Goal: Feedback & Contribution: Leave review/rating

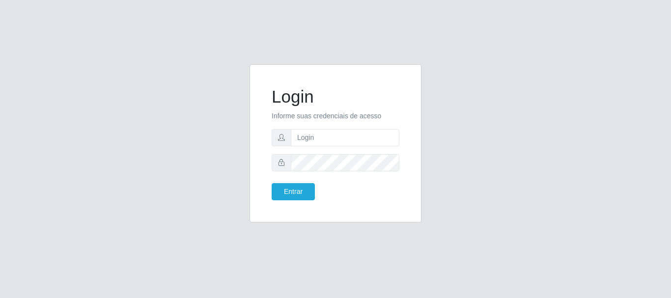
click at [321, 134] on input "text" at bounding box center [345, 137] width 108 height 17
type input "[EMAIL_ADDRESS][DOMAIN_NAME]"
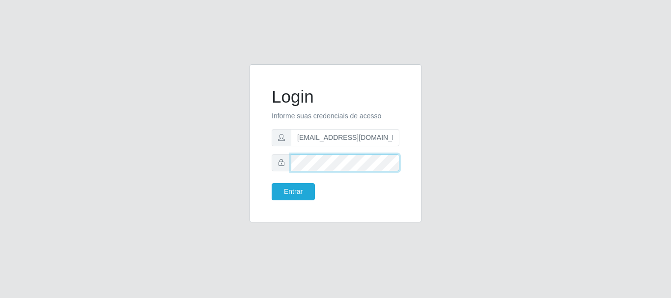
click at [271, 183] on button "Entrar" at bounding box center [292, 191] width 43 height 17
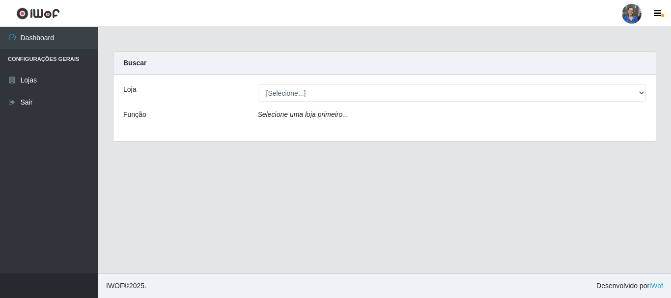
click at [352, 102] on div "Loja [Selecione...] SuperFácil Atacado - Rodoviária Função Selecione uma loja p…" at bounding box center [384, 108] width 542 height 67
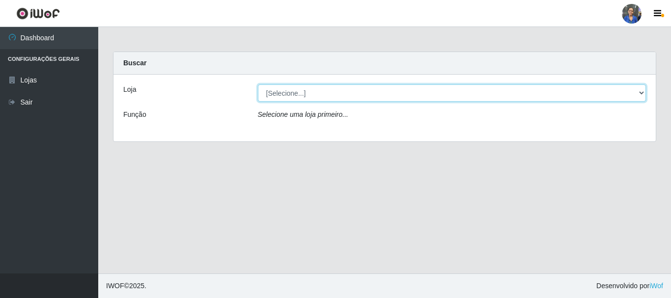
click at [360, 92] on select "[Selecione...] SuperFácil Atacado - Rodoviária" at bounding box center [452, 92] width 388 height 17
select select "400"
click at [258, 84] on select "[Selecione...] SuperFácil Atacado - Rodoviária" at bounding box center [452, 92] width 388 height 17
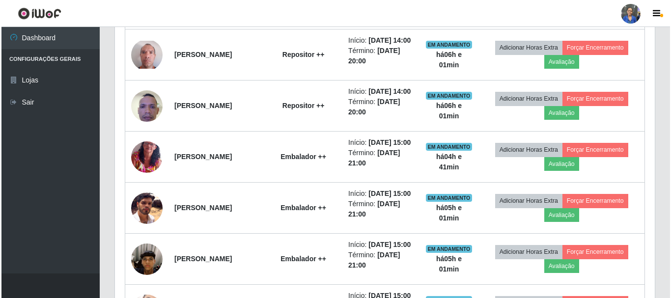
scroll to position [344, 0]
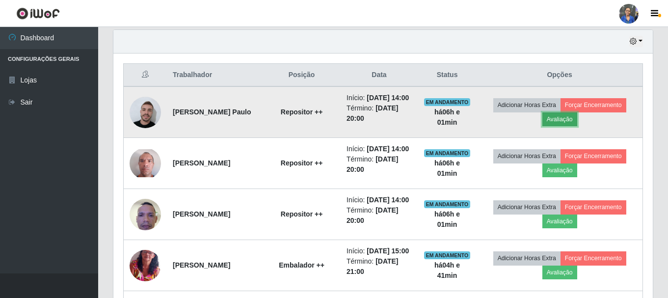
click at [577, 126] on button "Avaliação" at bounding box center [559, 119] width 35 height 14
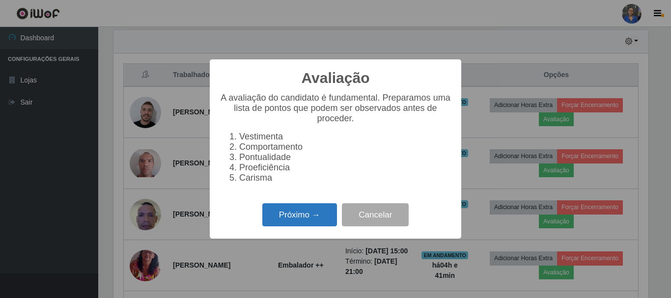
click at [310, 226] on button "Próximo →" at bounding box center [299, 214] width 75 height 23
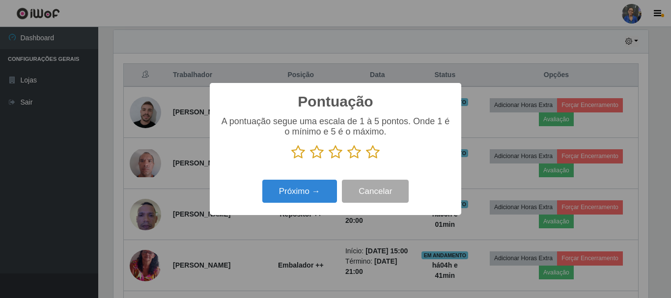
click at [369, 153] on icon at bounding box center [373, 152] width 14 height 15
click at [366, 160] on input "radio" at bounding box center [366, 160] width 0 height 0
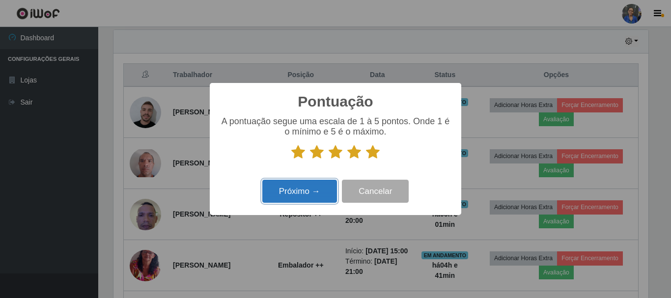
click at [310, 196] on button "Próximo →" at bounding box center [299, 191] width 75 height 23
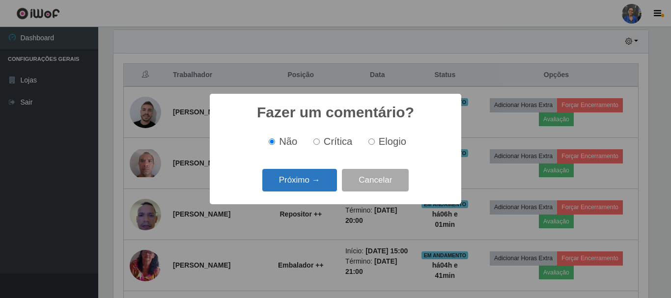
click at [316, 181] on button "Próximo →" at bounding box center [299, 180] width 75 height 23
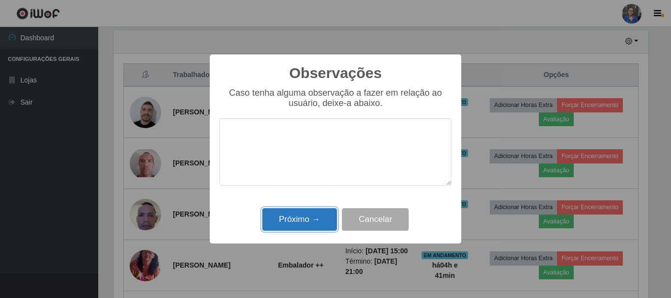
click at [297, 227] on button "Próximo →" at bounding box center [299, 219] width 75 height 23
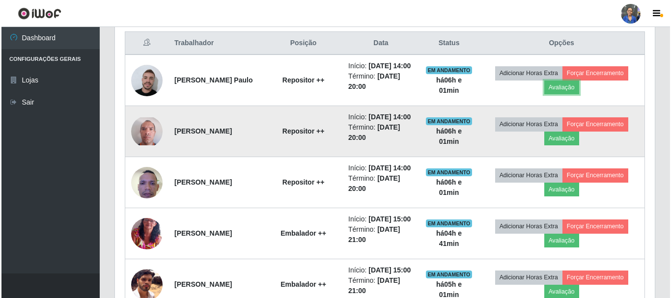
scroll to position [393, 0]
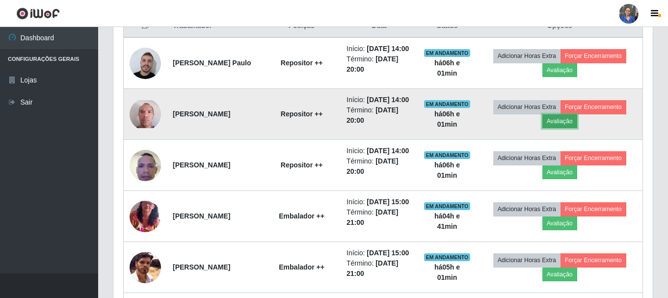
click at [555, 128] on button "Avaliação" at bounding box center [559, 121] width 35 height 14
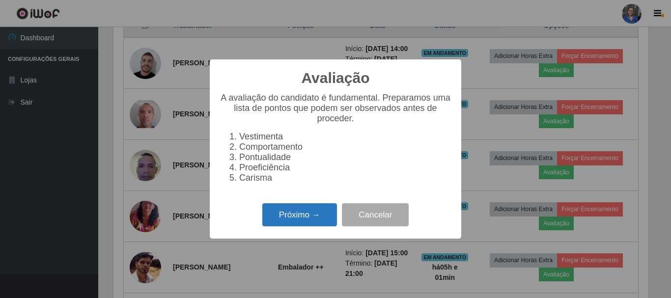
click at [302, 216] on button "Próximo →" at bounding box center [299, 214] width 75 height 23
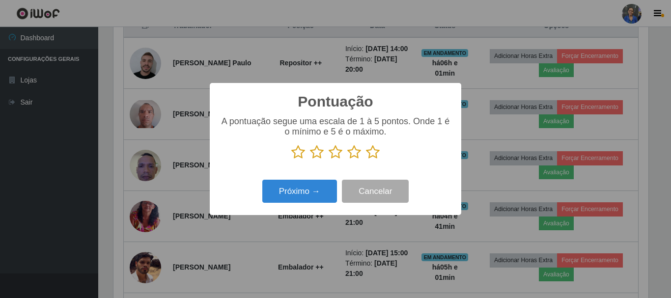
scroll to position [490735, 490404]
click at [373, 146] on icon at bounding box center [373, 152] width 14 height 15
click at [366, 160] on input "radio" at bounding box center [366, 160] width 0 height 0
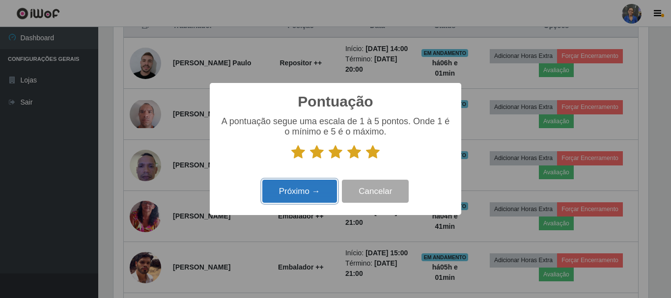
click at [305, 191] on button "Próximo →" at bounding box center [299, 191] width 75 height 23
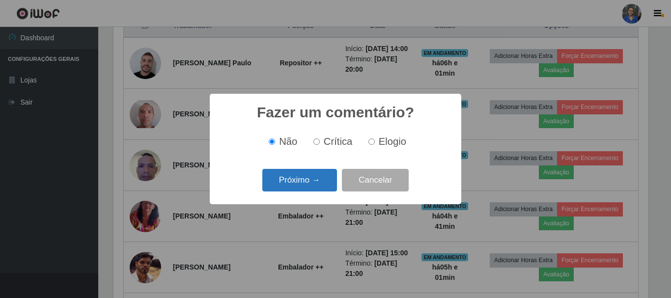
click at [306, 187] on button "Próximo →" at bounding box center [299, 180] width 75 height 23
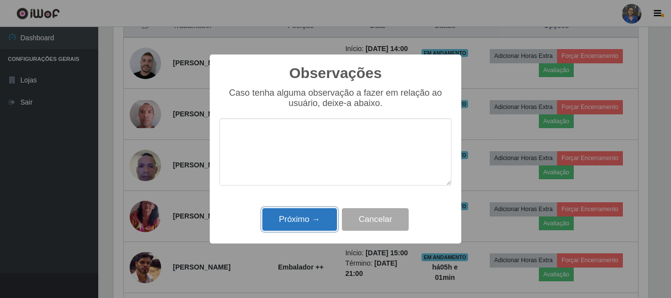
click at [298, 222] on button "Próximo →" at bounding box center [299, 219] width 75 height 23
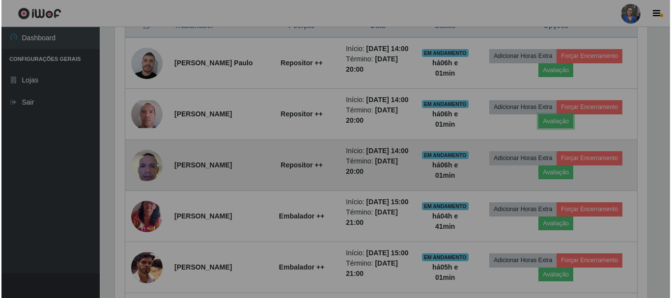
scroll to position [204, 540]
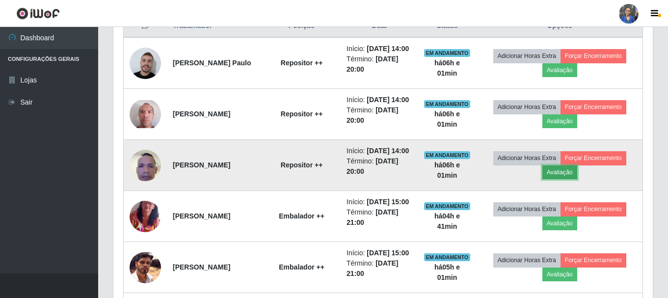
click at [560, 179] on button "Avaliação" at bounding box center [559, 172] width 35 height 14
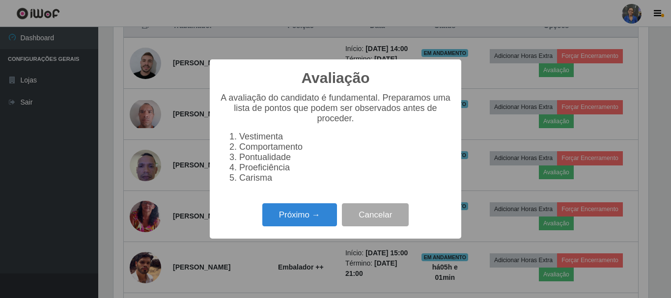
scroll to position [204, 535]
click at [326, 215] on button "Próximo →" at bounding box center [299, 214] width 75 height 23
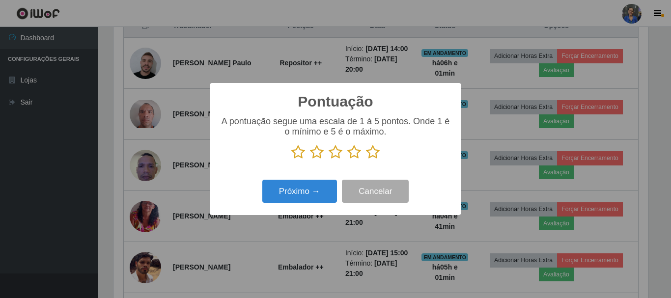
scroll to position [490735, 490404]
click at [376, 158] on icon at bounding box center [373, 152] width 14 height 15
click at [366, 160] on input "radio" at bounding box center [366, 160] width 0 height 0
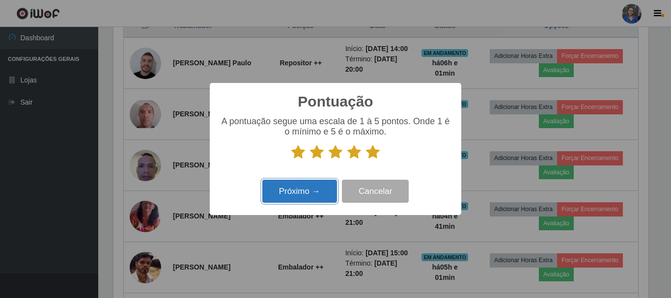
click at [318, 194] on button "Próximo →" at bounding box center [299, 191] width 75 height 23
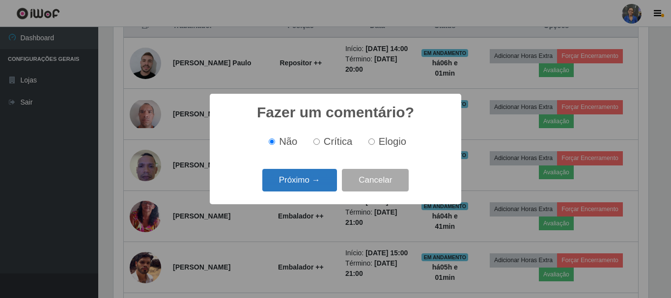
click at [320, 183] on button "Próximo →" at bounding box center [299, 180] width 75 height 23
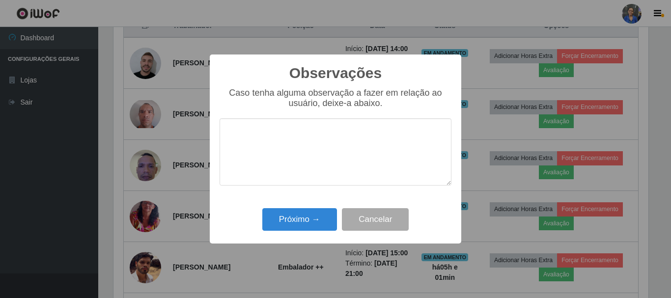
click at [311, 201] on div "Observações × Caso tenha alguma observação a fazer em relação ao usuário, deixe…" at bounding box center [335, 148] width 251 height 189
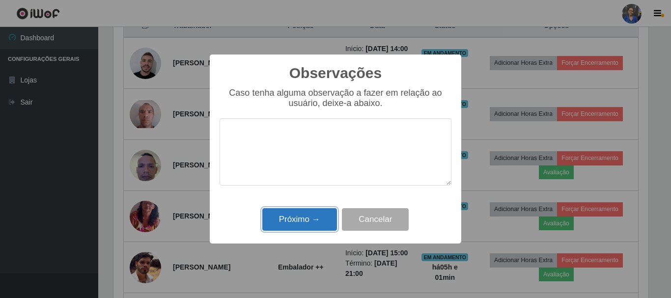
click at [309, 217] on button "Próximo →" at bounding box center [299, 219] width 75 height 23
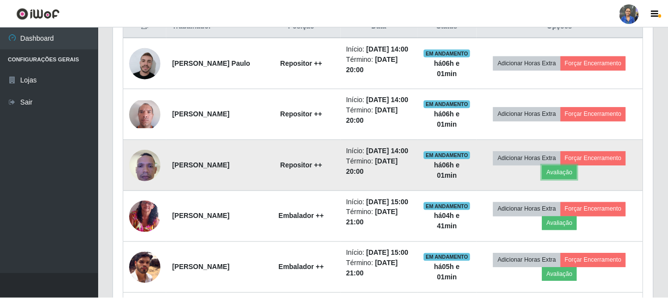
scroll to position [204, 540]
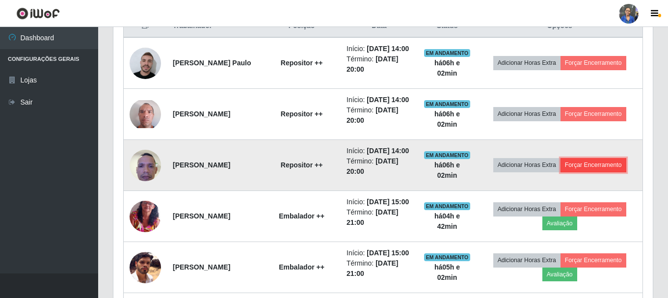
click at [601, 172] on button "Forçar Encerramento" at bounding box center [594, 165] width 66 height 14
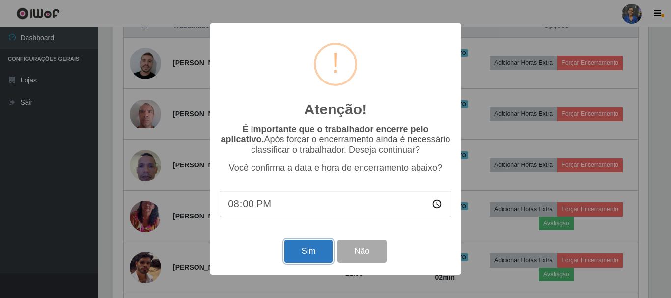
click at [309, 259] on button "Sim" at bounding box center [308, 251] width 48 height 23
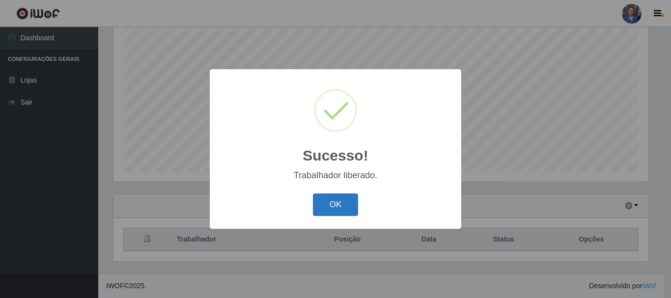
click at [338, 199] on button "OK" at bounding box center [336, 204] width 46 height 23
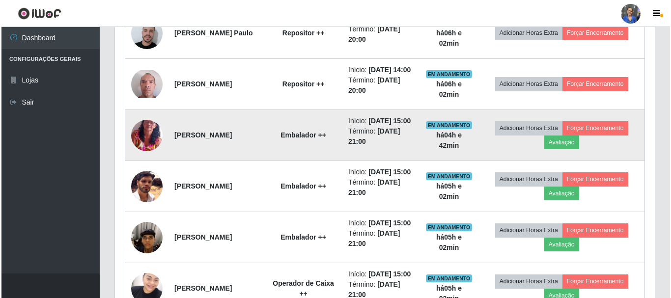
scroll to position [425, 0]
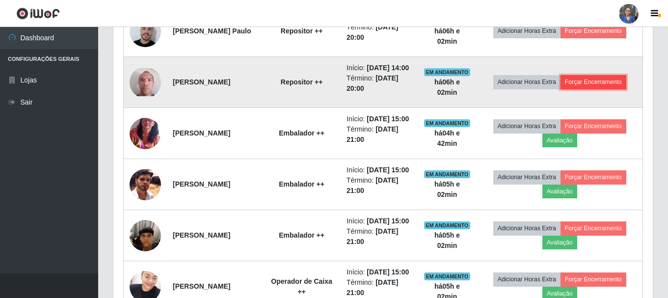
click at [602, 89] on button "Forçar Encerramento" at bounding box center [594, 82] width 66 height 14
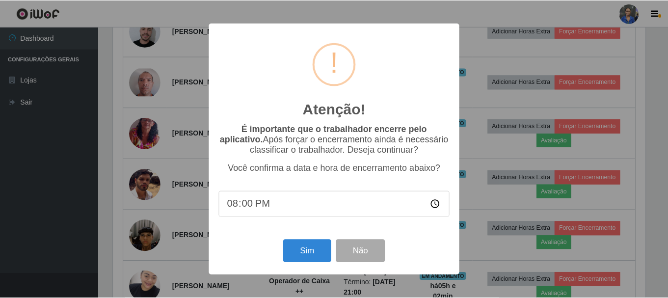
scroll to position [204, 535]
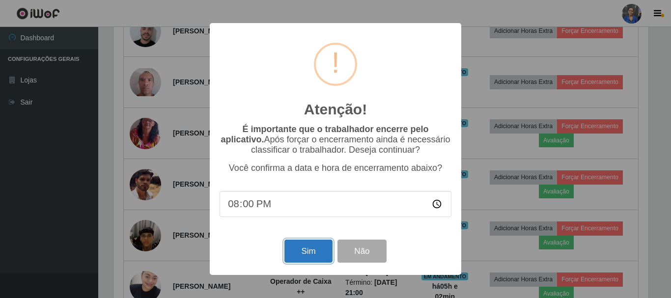
drag, startPoint x: 309, startPoint y: 250, endPoint x: 320, endPoint y: 204, distance: 46.8
click at [310, 250] on button "Sim" at bounding box center [308, 251] width 48 height 23
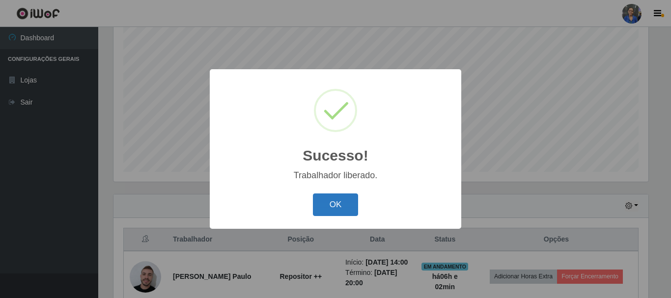
click at [348, 198] on button "OK" at bounding box center [336, 204] width 46 height 23
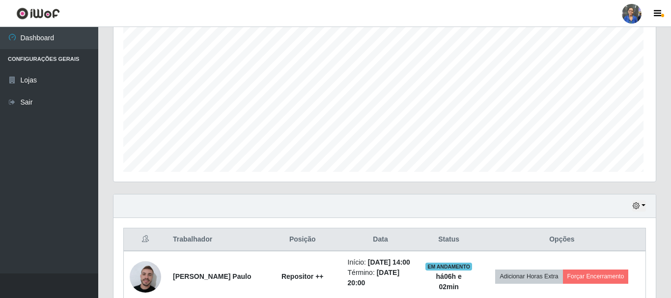
scroll to position [204, 540]
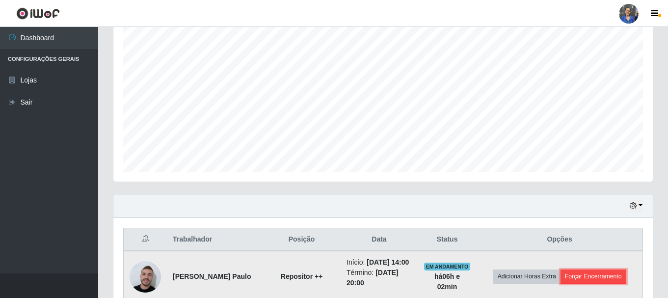
click at [606, 281] on button "Forçar Encerramento" at bounding box center [594, 277] width 66 height 14
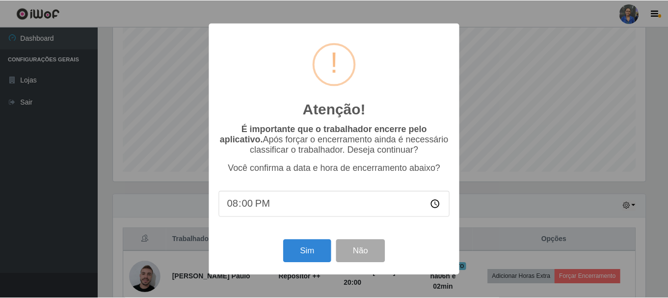
scroll to position [204, 535]
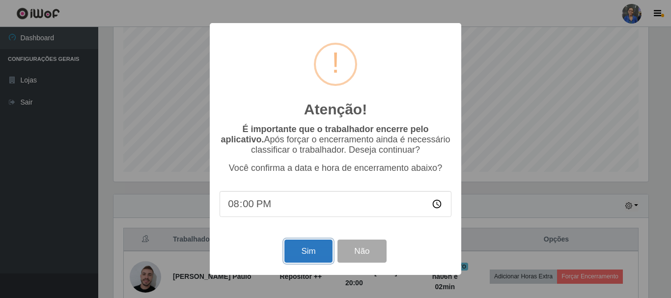
click at [299, 253] on button "Sim" at bounding box center [308, 251] width 48 height 23
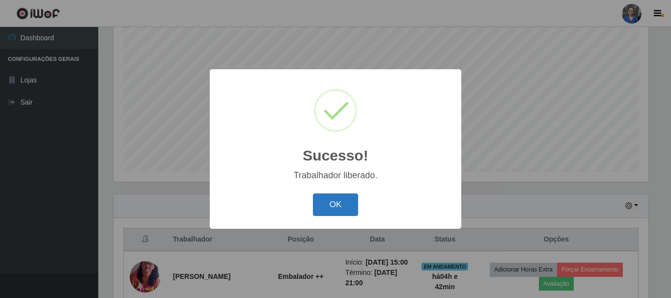
click at [340, 194] on button "OK" at bounding box center [336, 204] width 46 height 23
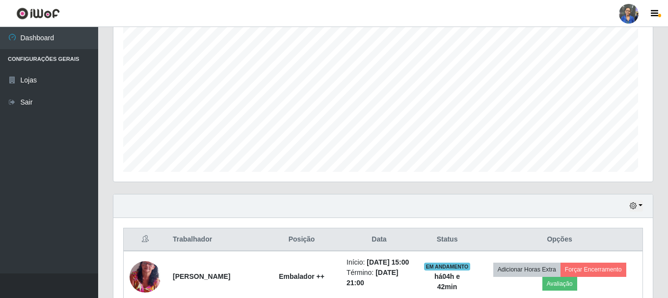
scroll to position [204, 540]
